Goal: Transaction & Acquisition: Download file/media

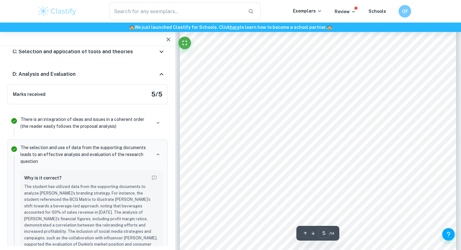
scroll to position [1646, 0]
click at [213, 177] on div "To what extent is Dunkin9s change in branding strategy effective in increasing …" at bounding box center [318, 163] width 276 height 391
click at [168, 41] on icon "button" at bounding box center [169, 40] width 8 height 8
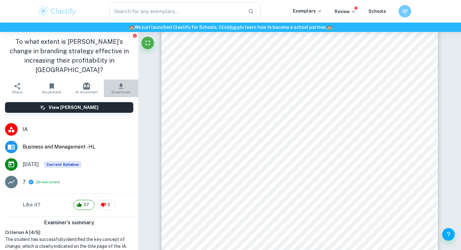
click at [118, 82] on icon "button" at bounding box center [121, 86] width 8 height 8
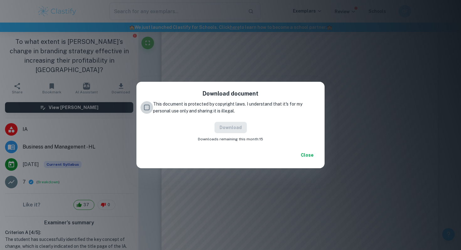
click at [150, 108] on input "This document is protected by copyright laws. I understand that it's for my per…" at bounding box center [146, 107] width 13 height 13
checkbox input "true"
click at [225, 128] on button "Download" at bounding box center [230, 127] width 32 height 11
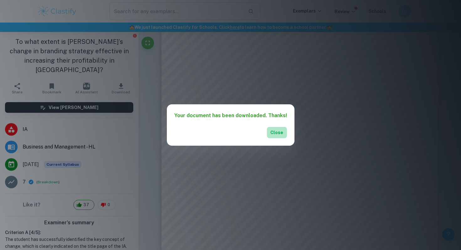
click at [278, 130] on button "Close" at bounding box center [277, 132] width 20 height 11
